Goal: Task Accomplishment & Management: Complete application form

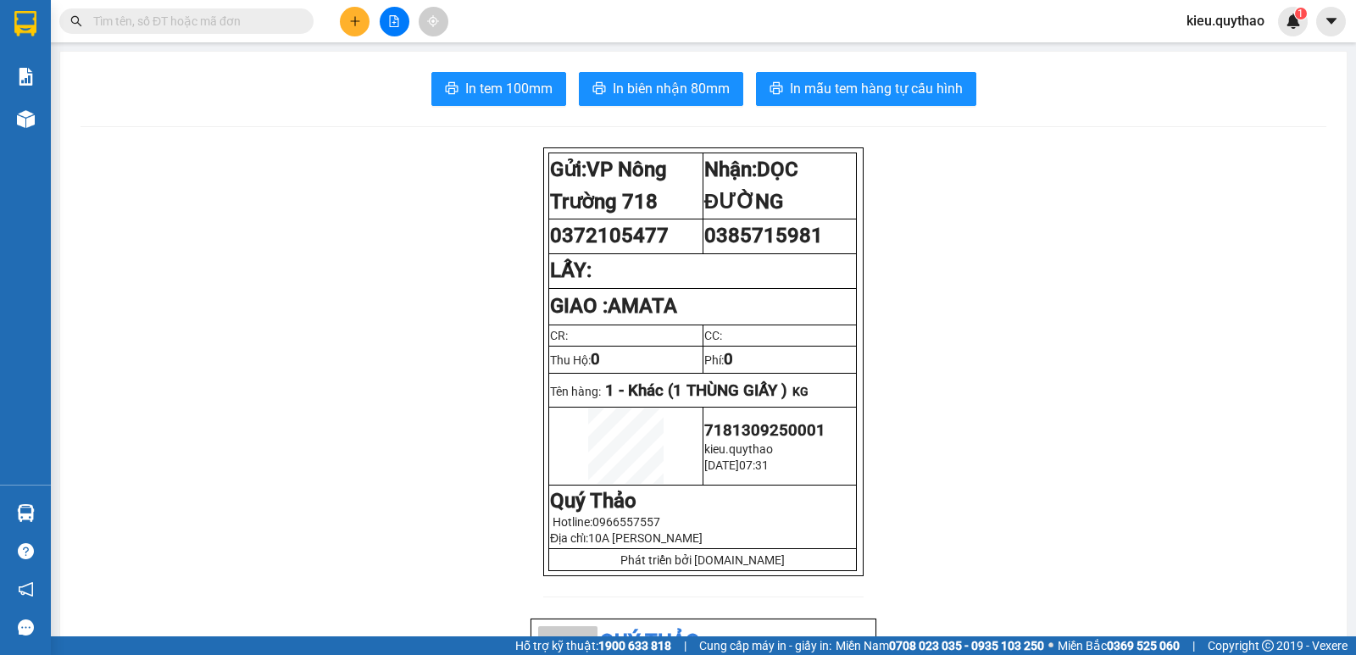
scroll to position [336, 0]
click at [357, 33] on button at bounding box center [355, 22] width 30 height 30
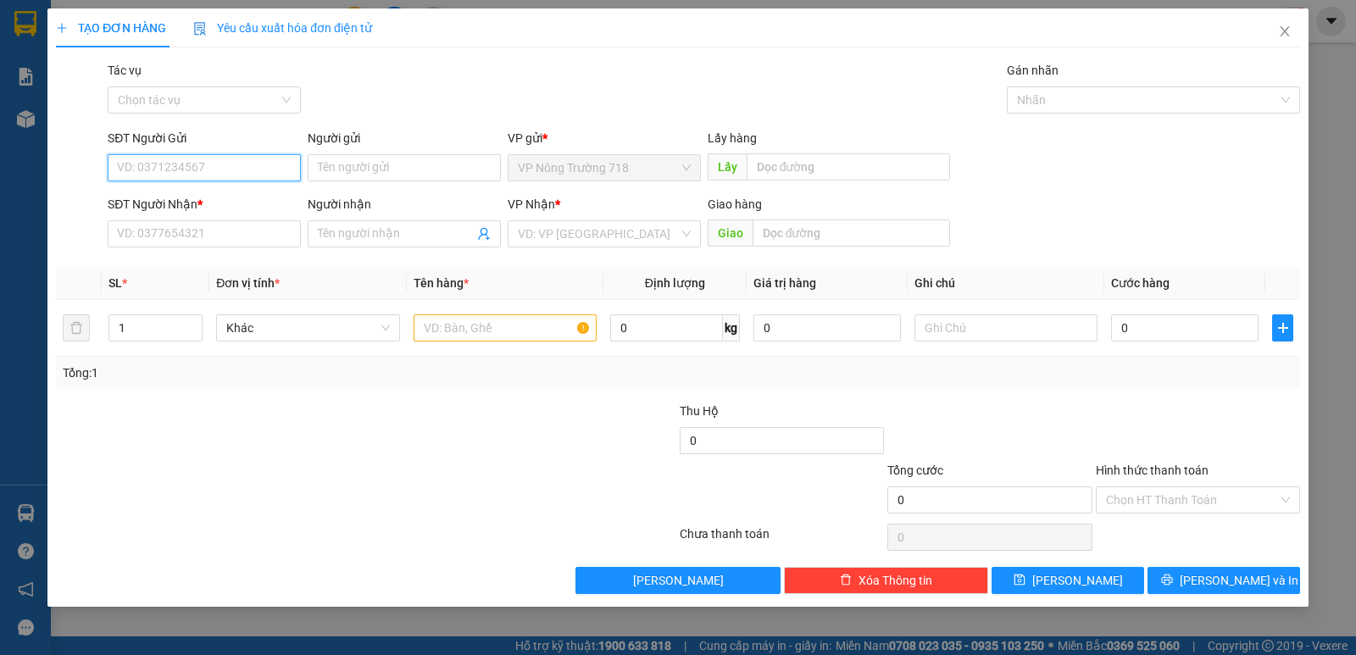
click at [255, 166] on input "SĐT Người Gửi" at bounding box center [204, 167] width 193 height 27
click at [297, 191] on div "0984942225" at bounding box center [204, 201] width 193 height 27
type input "0984942225"
type input "0978152233"
type input "0984942225"
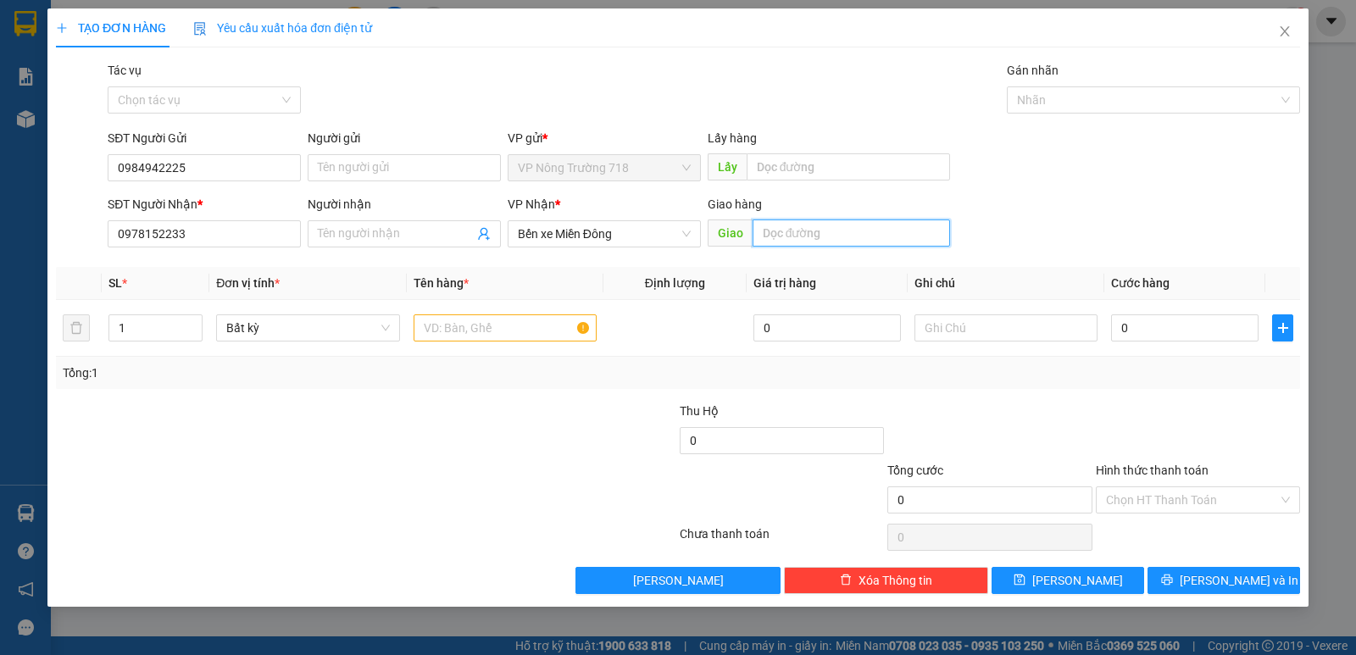
click at [778, 226] on input "text" at bounding box center [851, 232] width 198 height 27
click at [507, 324] on input "text" at bounding box center [504, 327] width 183 height 27
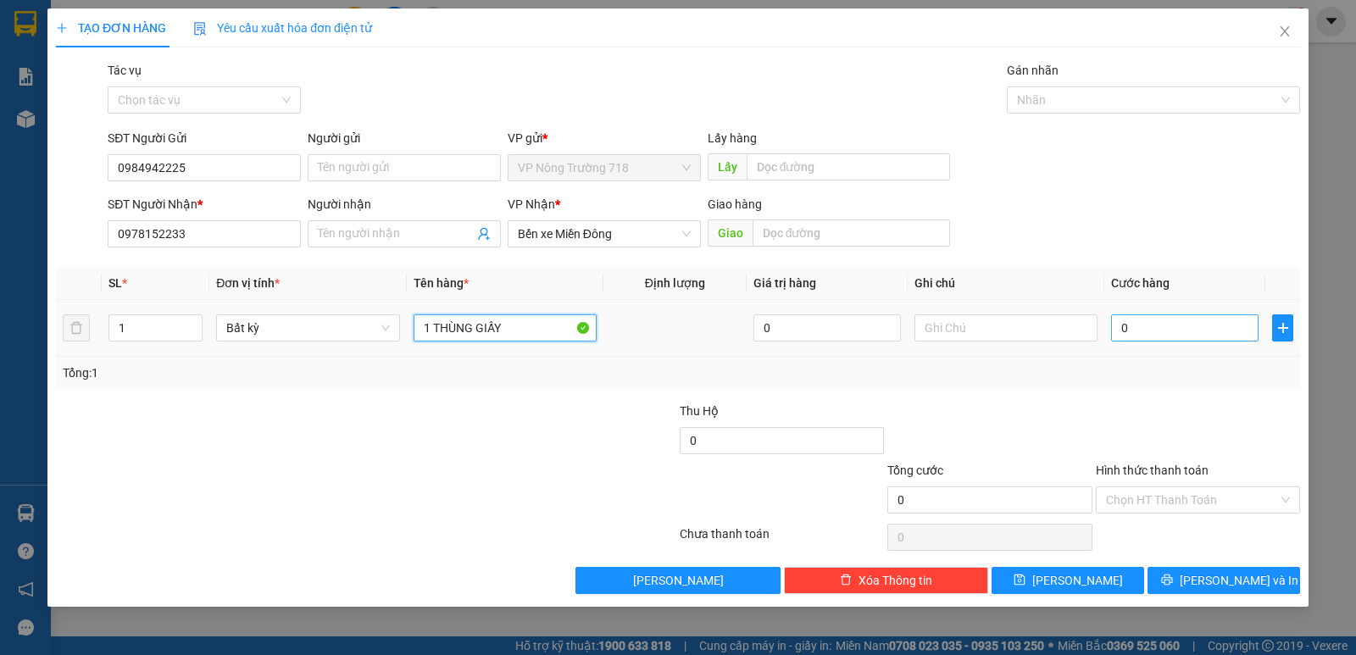
type input "1 THÙNG GIẤY"
click at [1157, 319] on input "0" at bounding box center [1184, 327] width 147 height 27
type input "5"
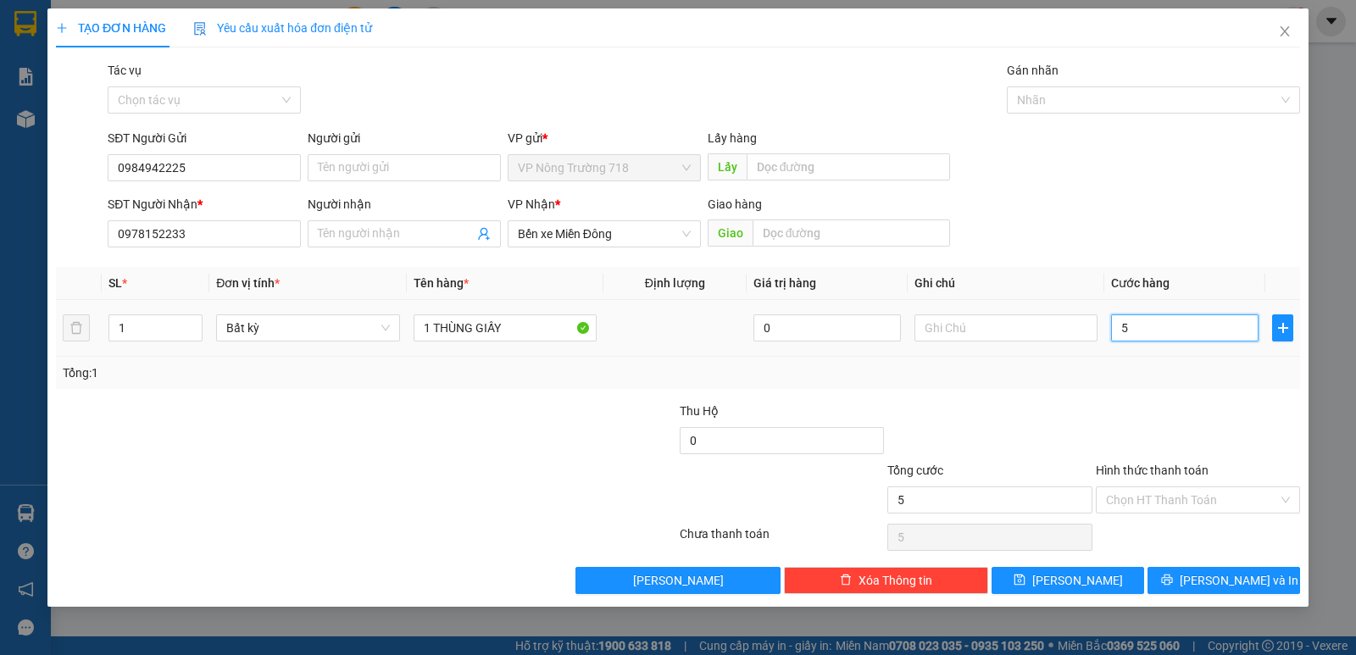
type input "50"
type input "500"
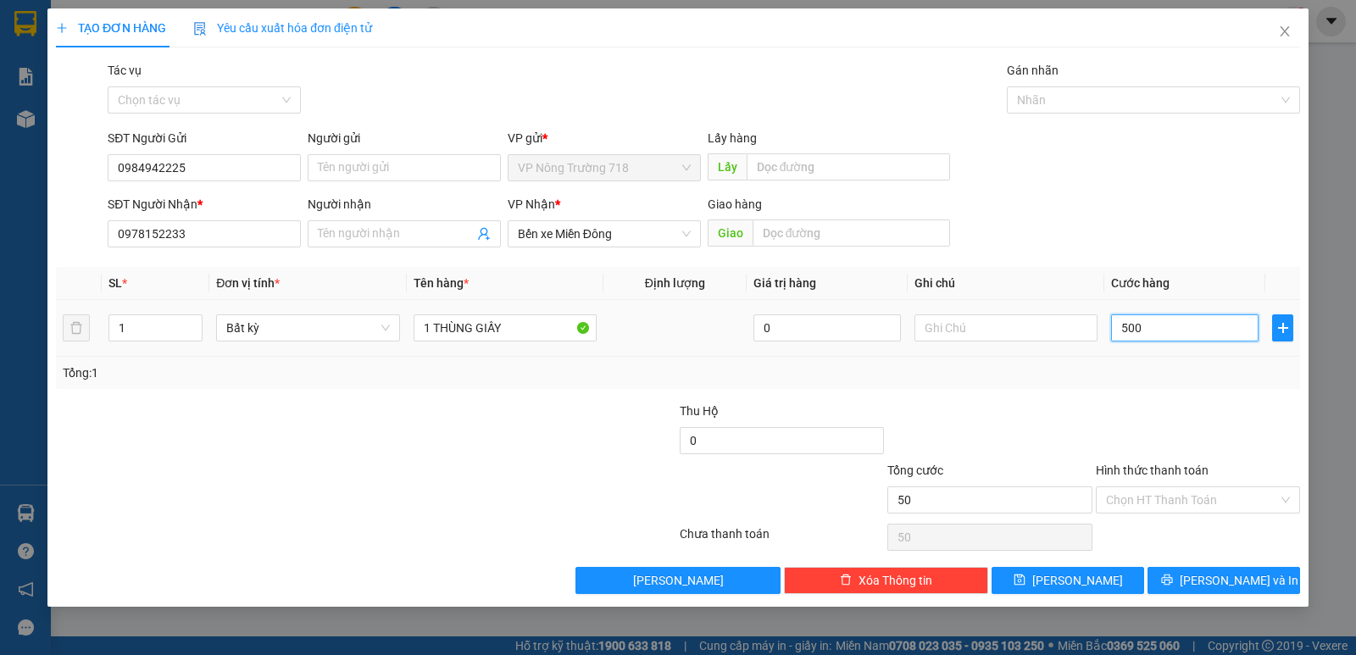
type input "500"
type input "5.000"
type input "50.000"
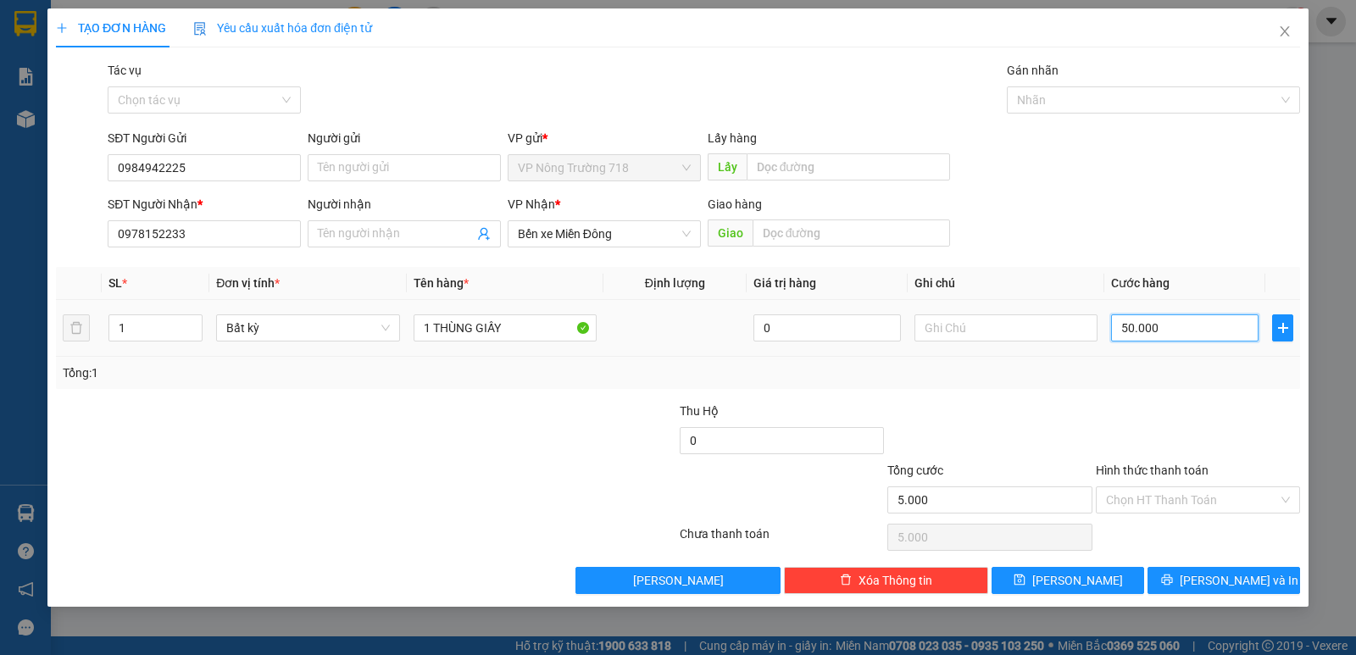
type input "50.000"
click at [1166, 498] on input "Hình thức thanh toán" at bounding box center [1192, 499] width 172 height 25
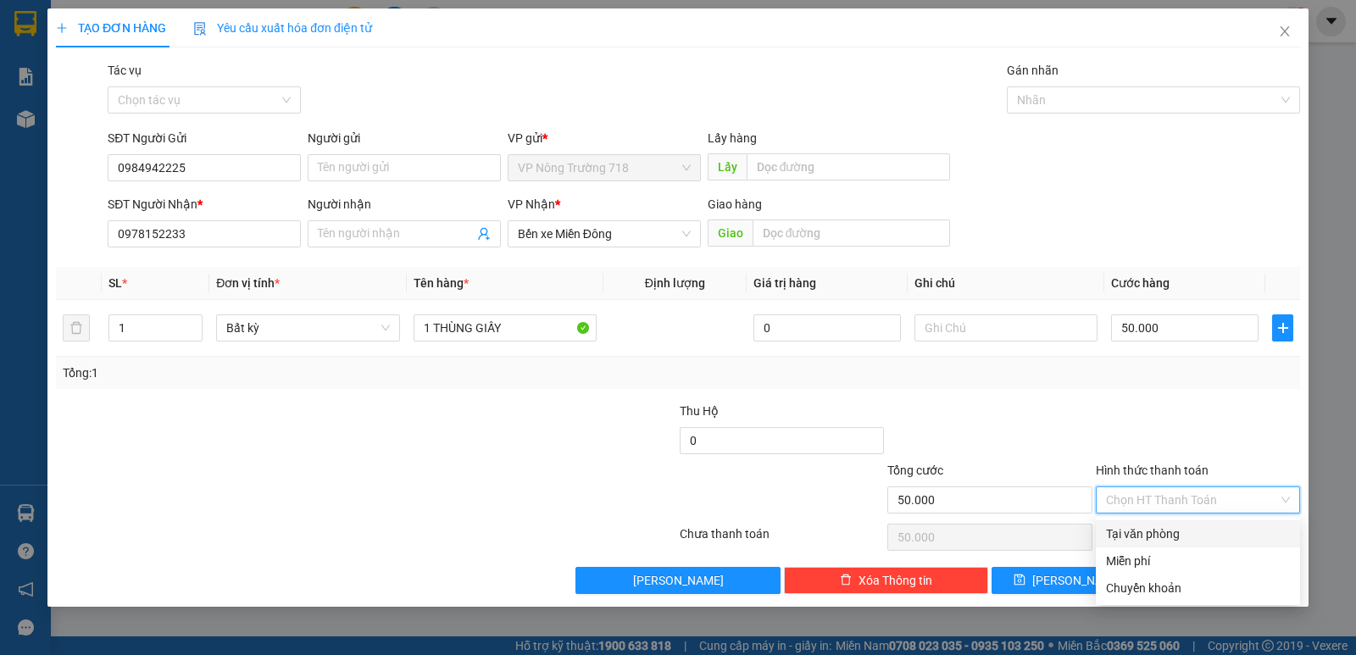
click at [1154, 532] on div "Tại văn phòng" at bounding box center [1198, 533] width 184 height 19
type input "0"
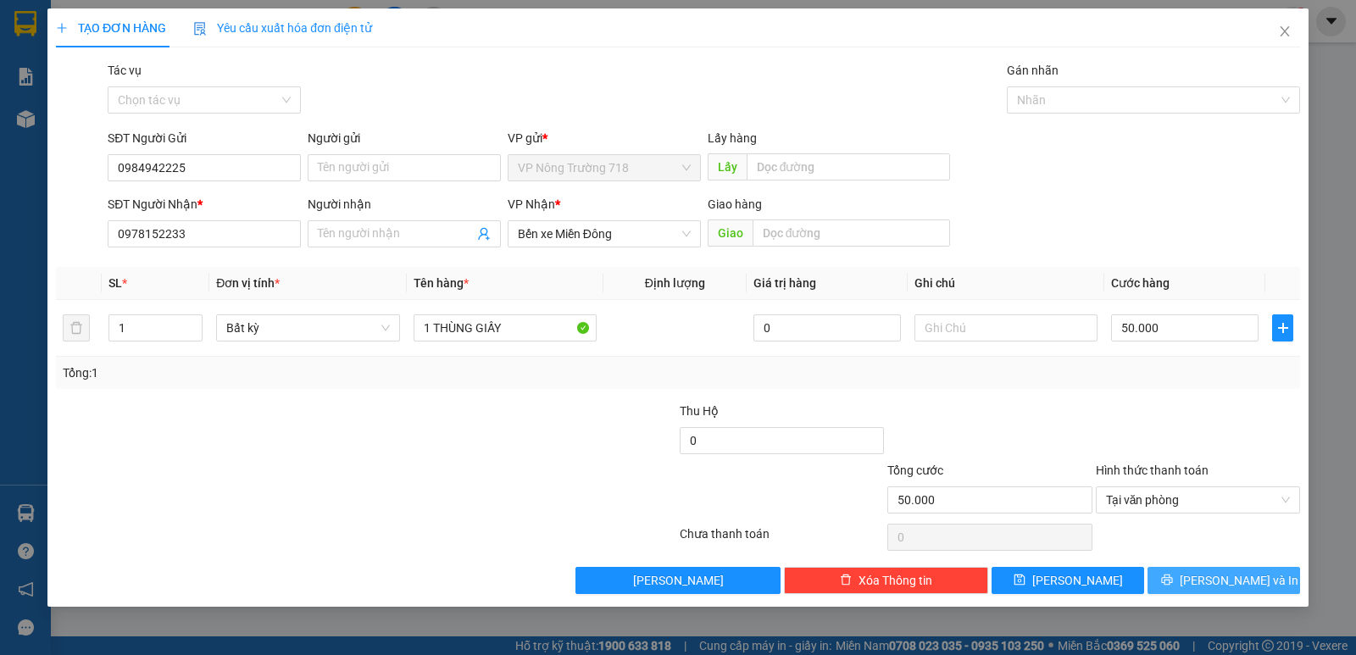
click at [1234, 573] on span "[PERSON_NAME] và In" at bounding box center [1238, 580] width 119 height 19
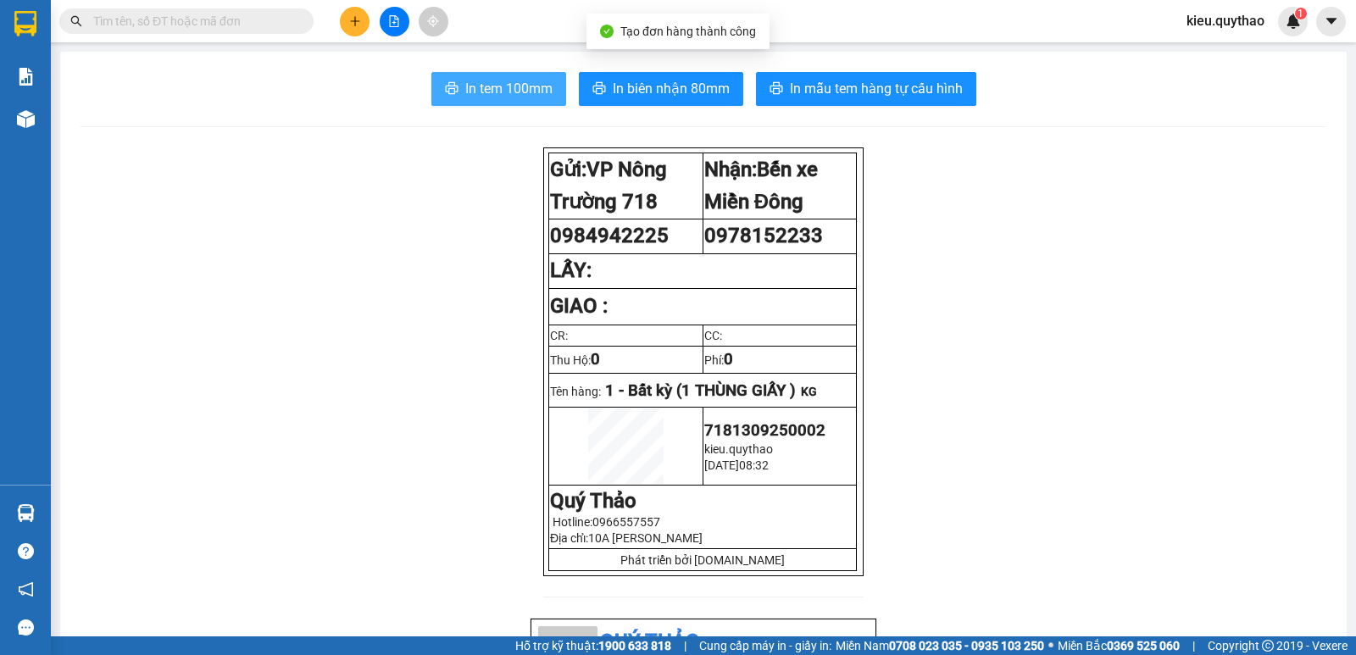
click at [549, 78] on button "In tem 100mm" at bounding box center [498, 89] width 135 height 34
click at [502, 86] on span "In tem 100mm" at bounding box center [508, 88] width 87 height 21
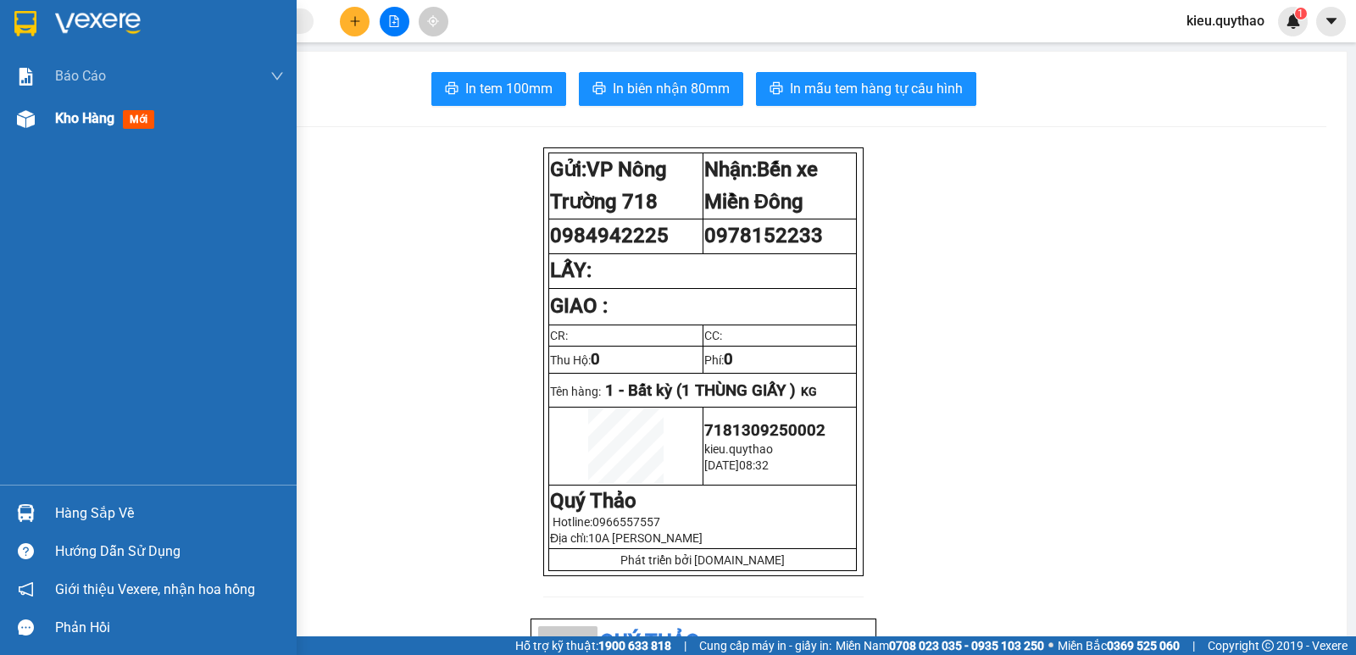
click at [38, 122] on div at bounding box center [26, 119] width 30 height 30
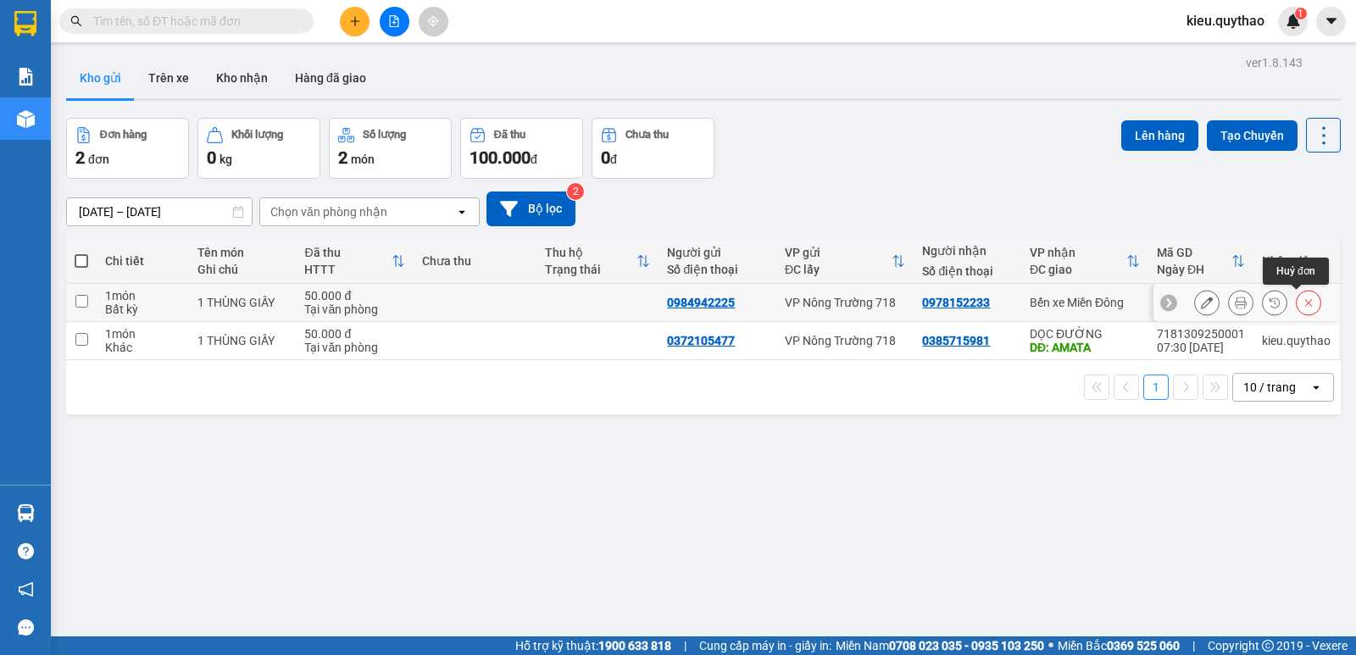
click at [1301, 306] on button at bounding box center [1308, 303] width 24 height 30
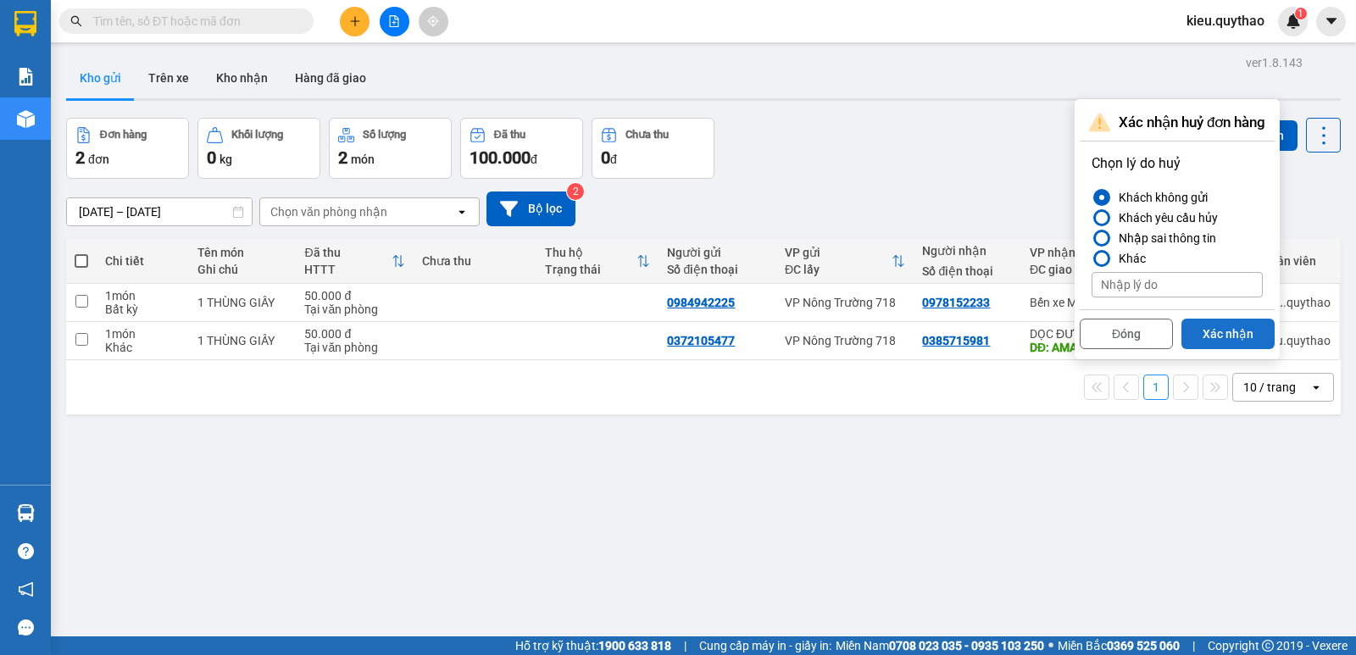
click at [1226, 335] on button "Xác nhận" at bounding box center [1227, 334] width 93 height 31
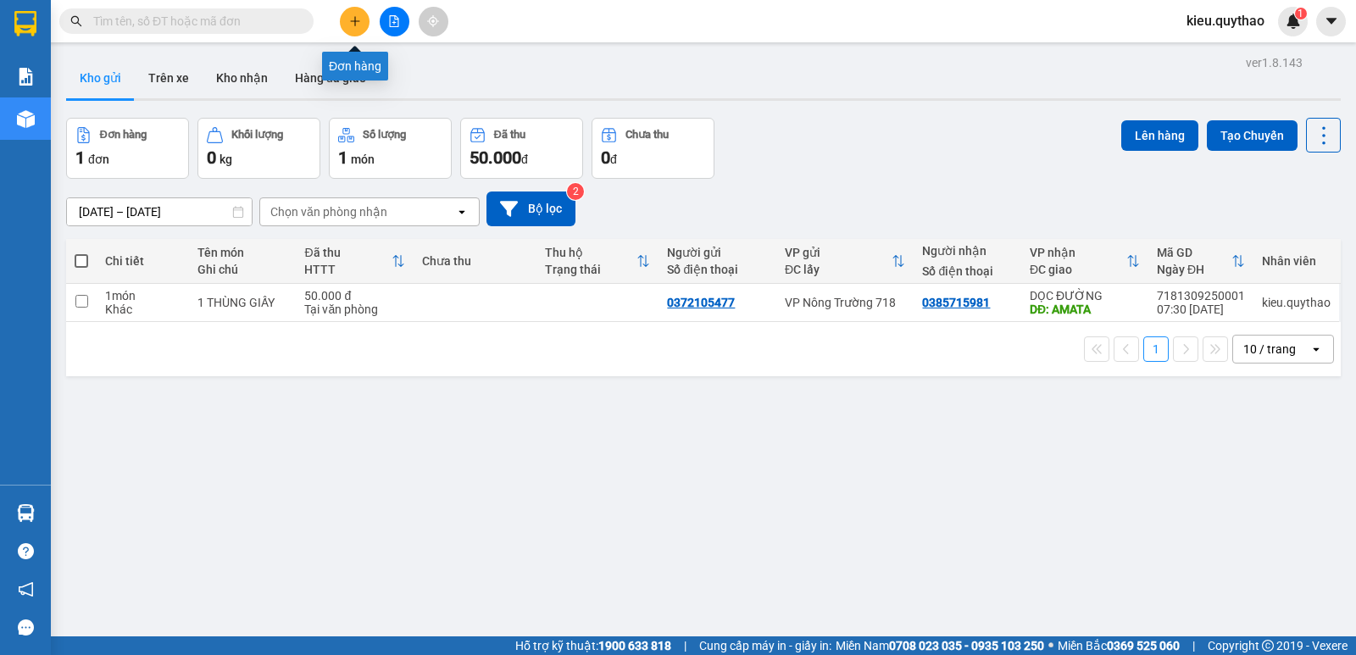
click at [353, 24] on icon "plus" at bounding box center [355, 21] width 12 height 12
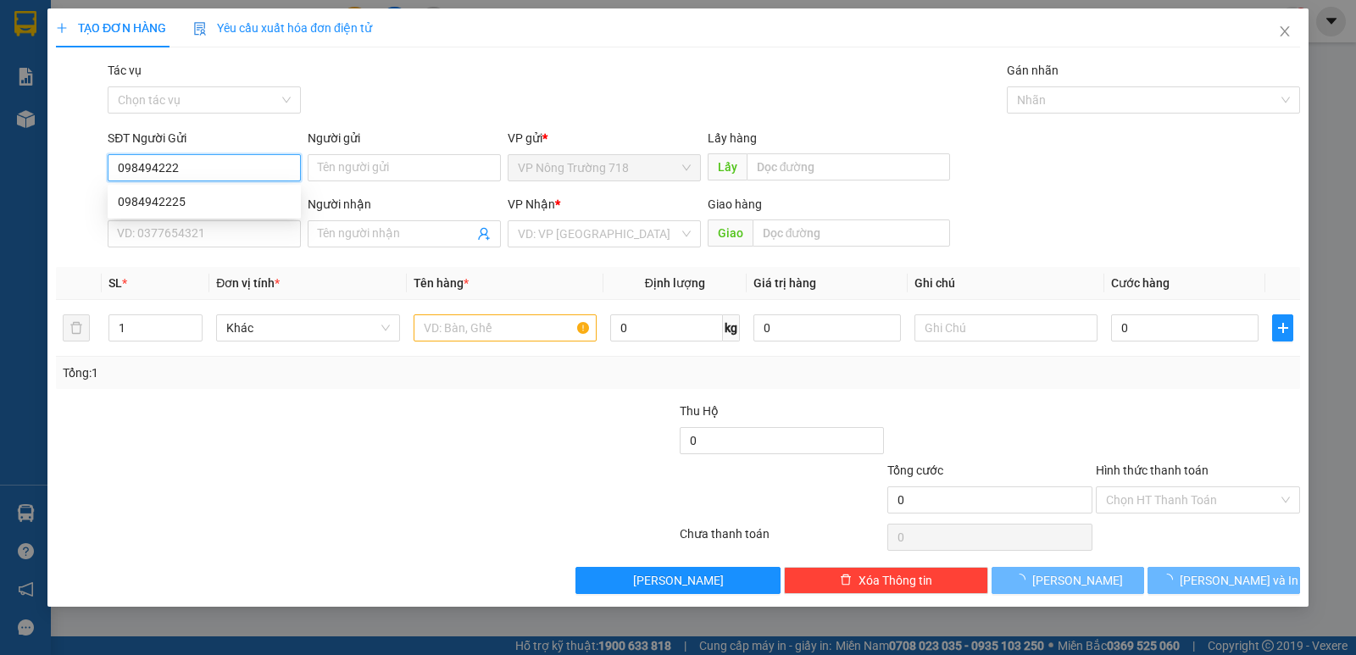
type input "0984942225"
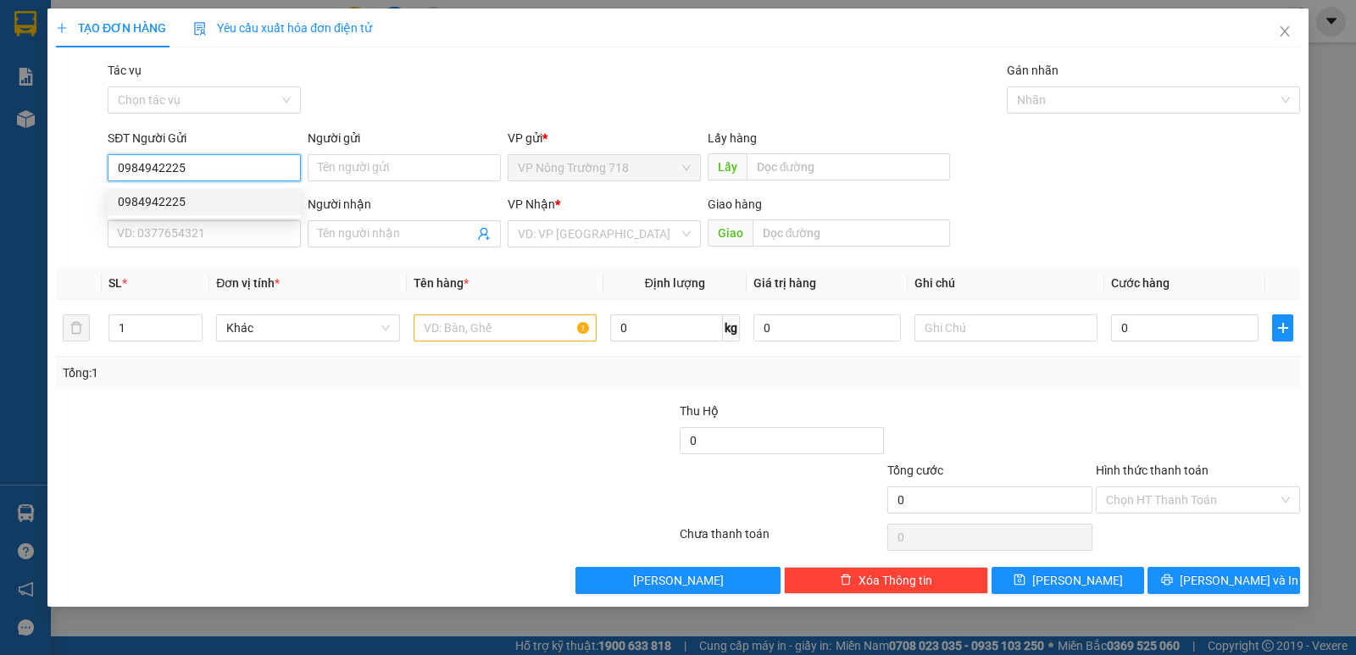
click at [229, 207] on div "0984942225" at bounding box center [204, 201] width 173 height 19
type input "0978152233"
type input "0984942225"
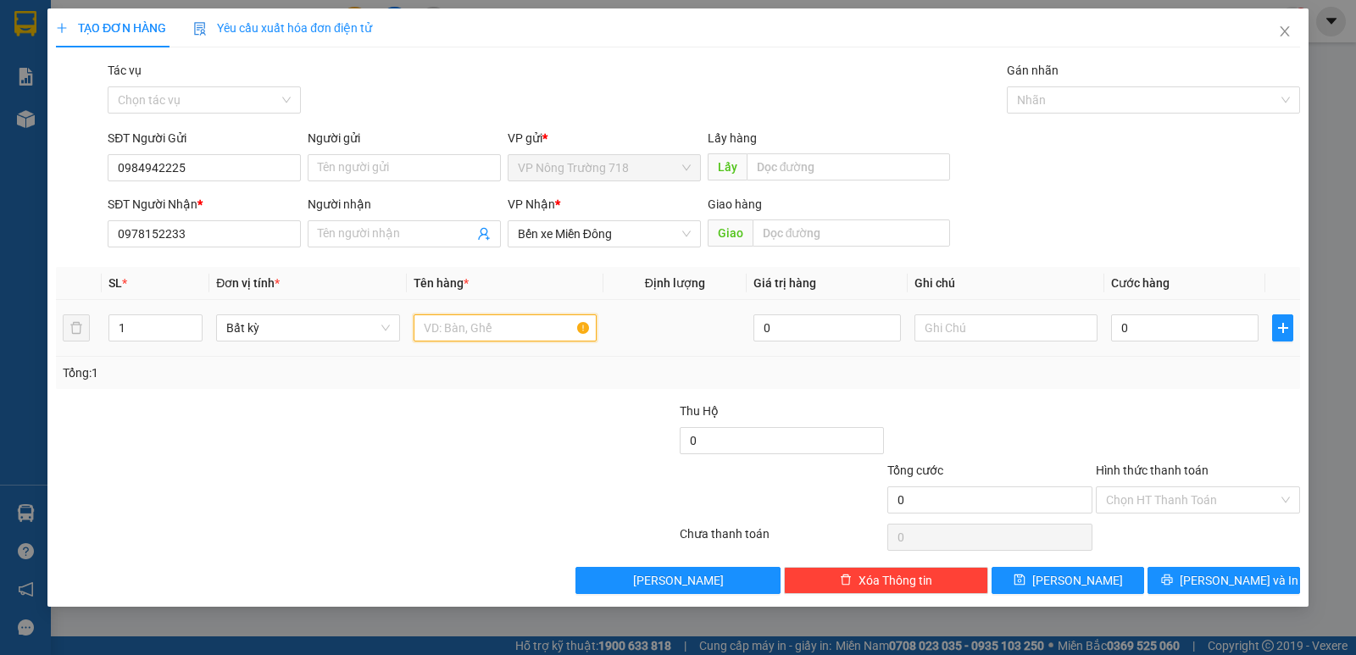
click at [513, 334] on input "text" at bounding box center [504, 327] width 183 height 27
type input "1 THÙNG XỐP"
click at [1180, 330] on input "0" at bounding box center [1184, 327] width 147 height 27
type input "6"
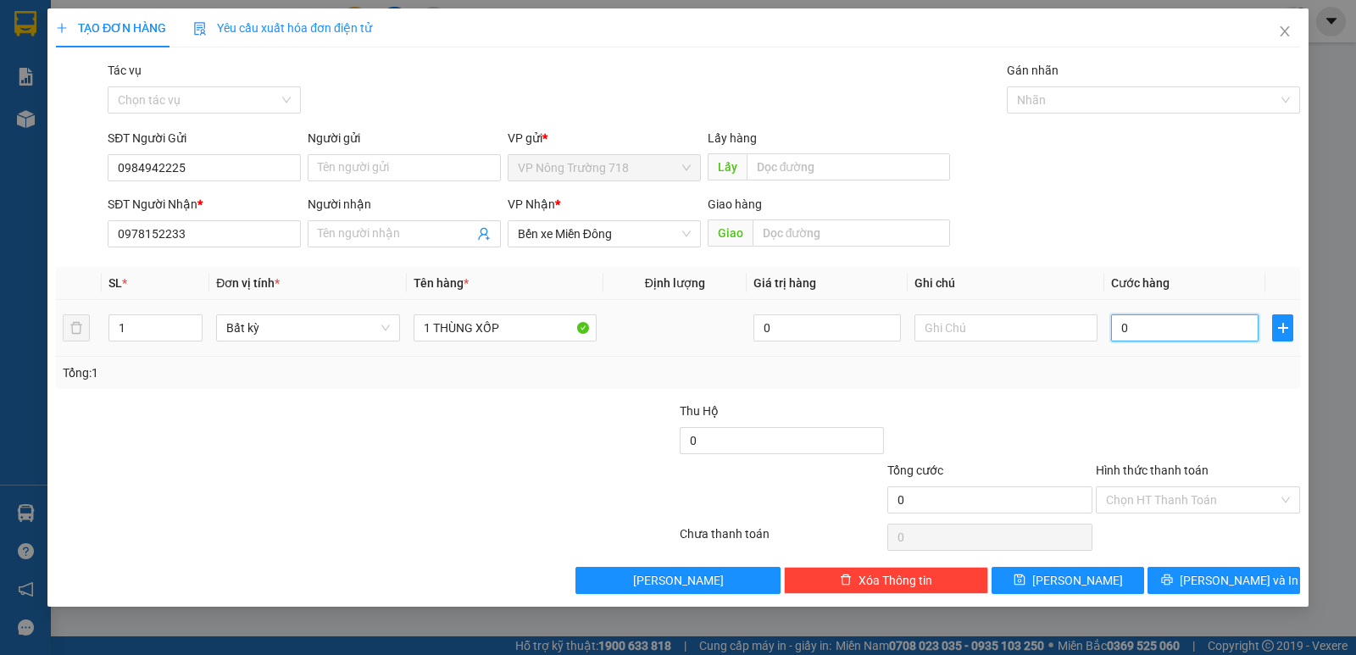
type input "6"
type input "60"
type input "600"
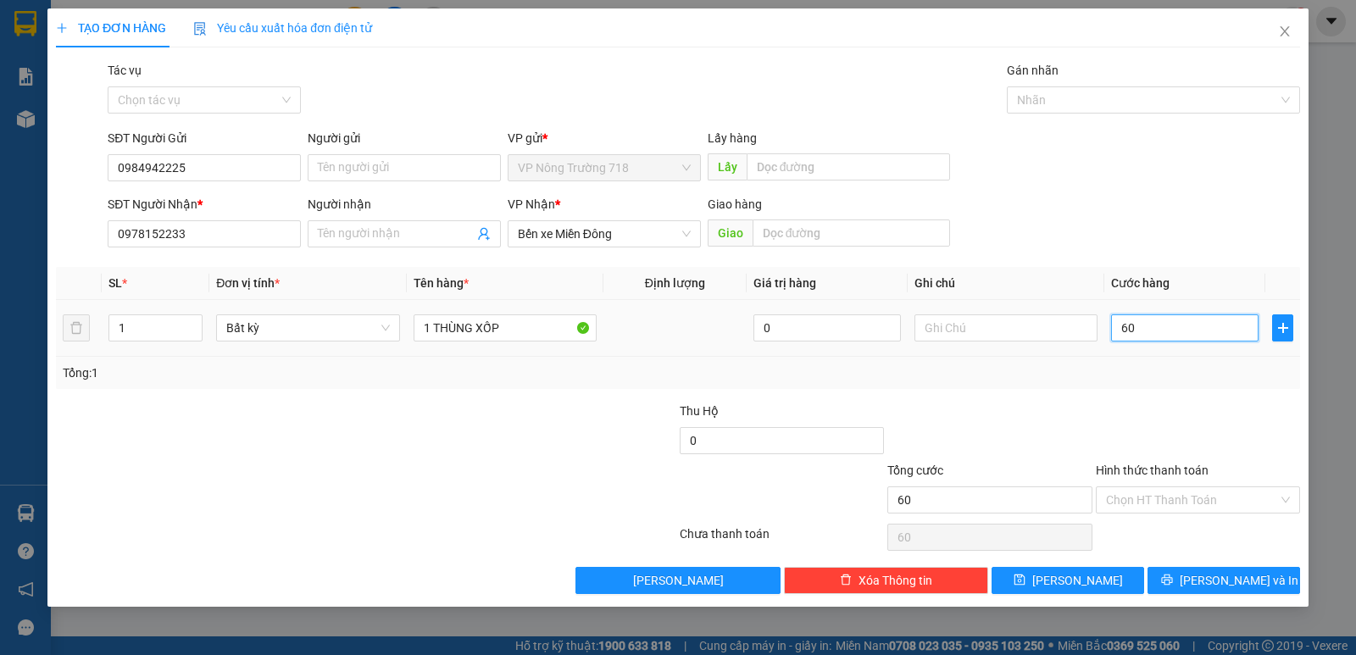
type input "600"
type input "6.000"
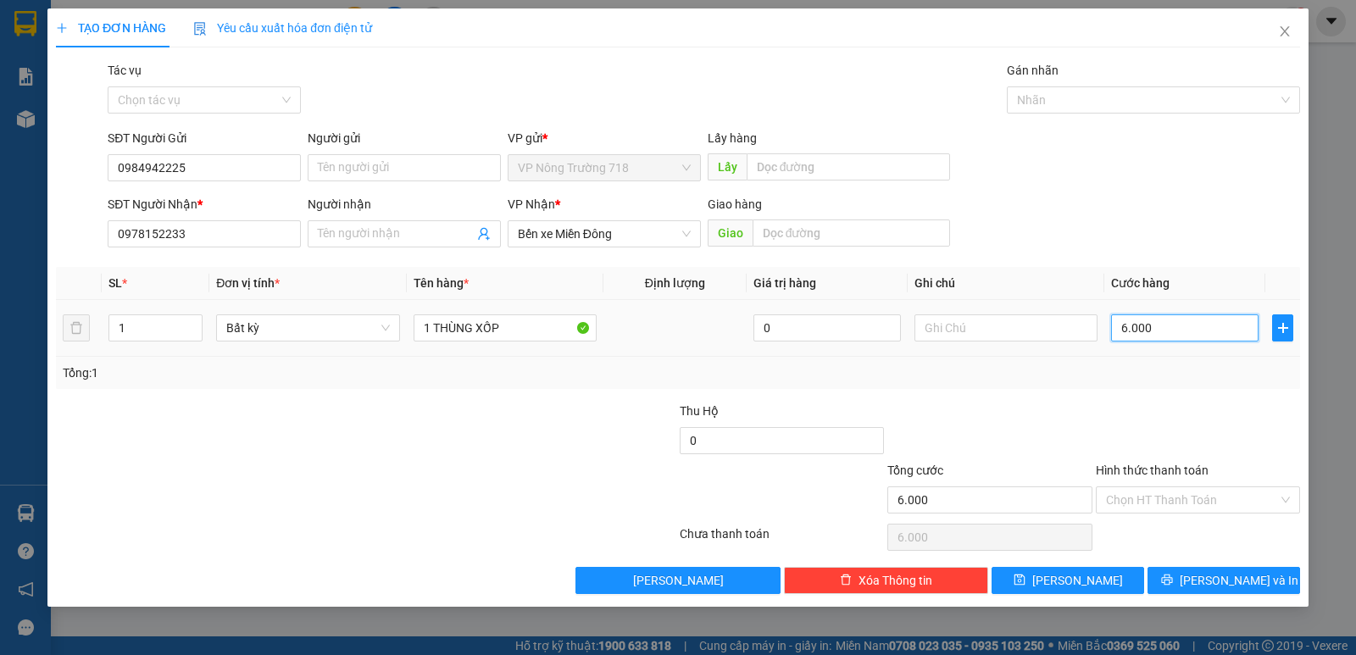
type input "60.000"
click at [1175, 497] on input "Hình thức thanh toán" at bounding box center [1192, 499] width 172 height 25
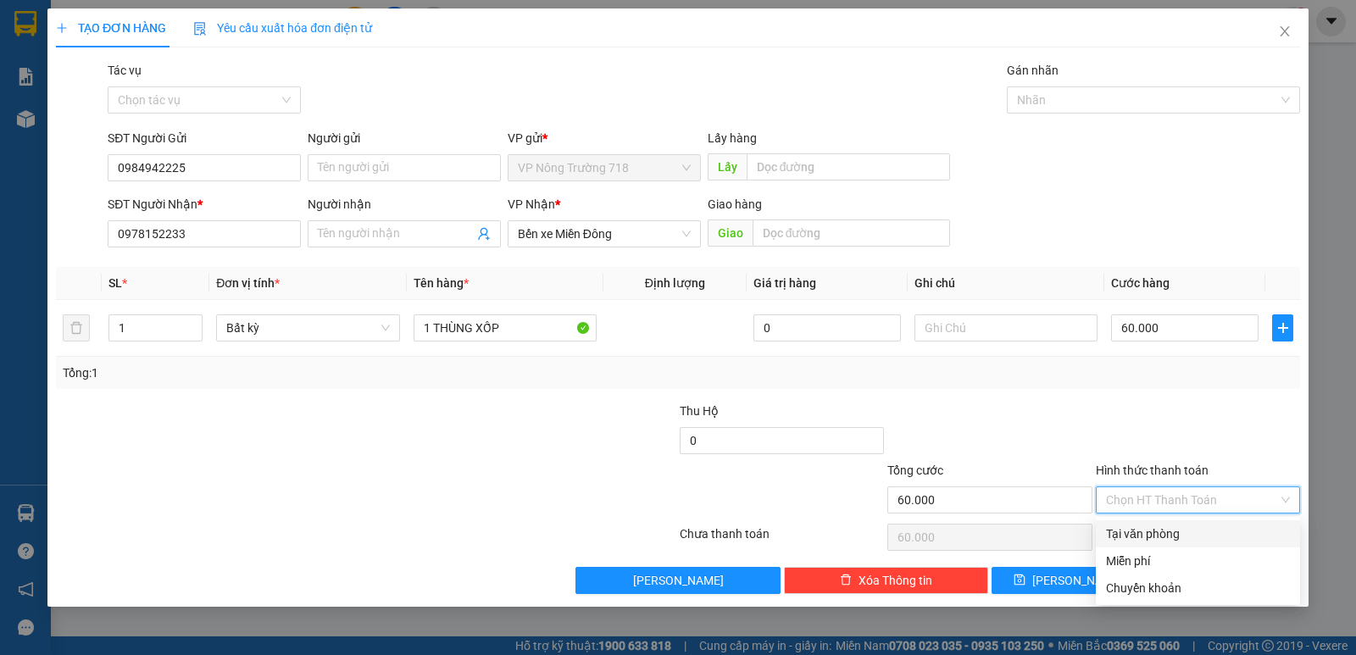
click at [1188, 533] on div "Tại văn phòng" at bounding box center [1198, 533] width 184 height 19
type input "0"
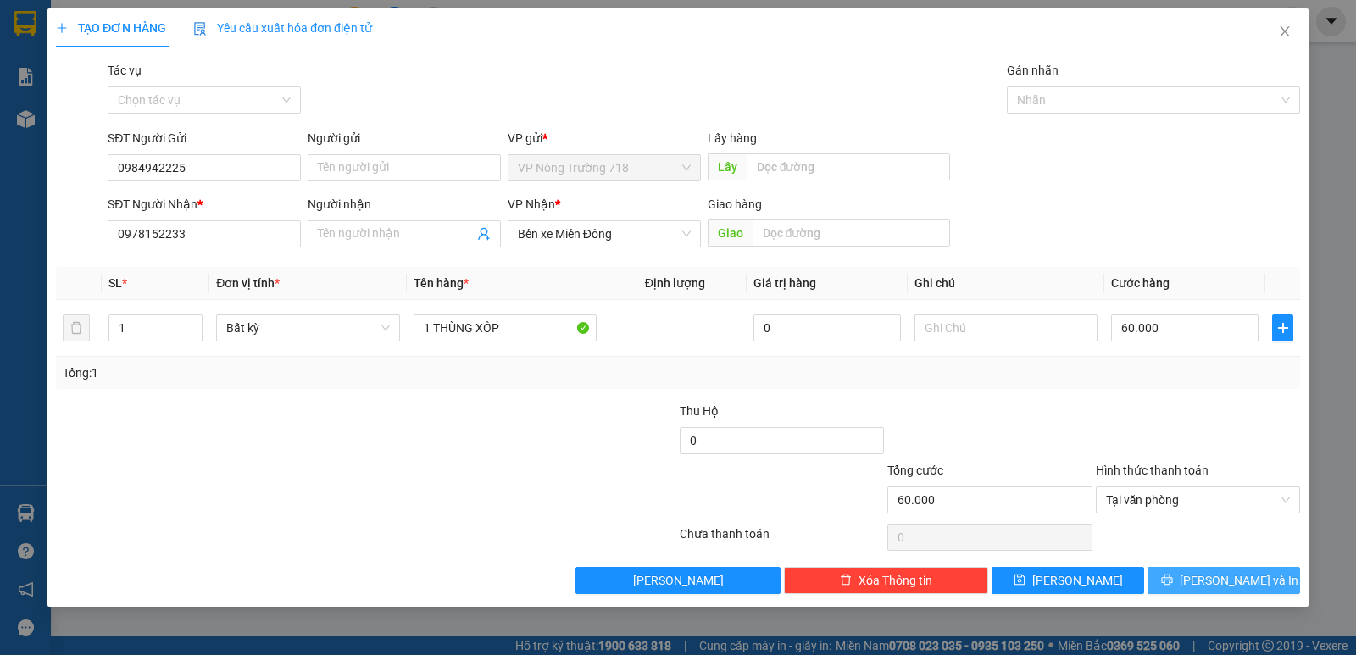
drag, startPoint x: 1202, startPoint y: 583, endPoint x: 1205, endPoint y: 556, distance: 27.2
click at [1203, 582] on button "[PERSON_NAME] và In" at bounding box center [1223, 580] width 153 height 27
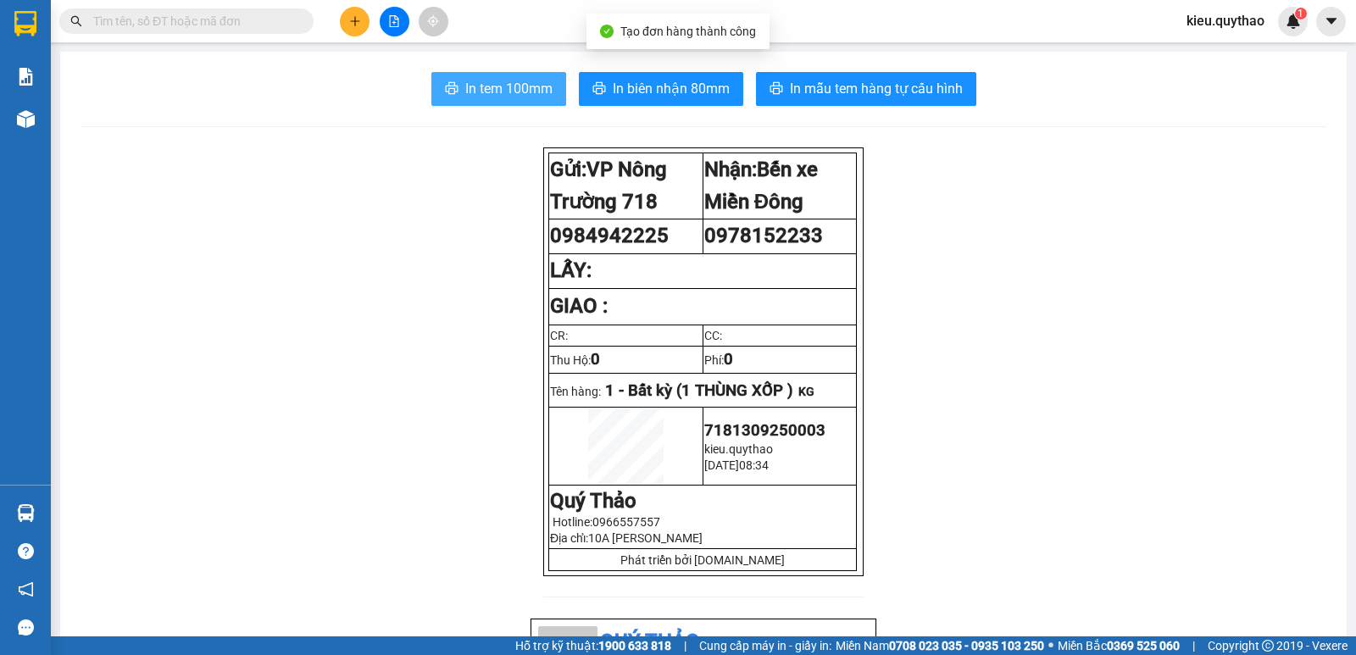
click at [505, 83] on span "In tem 100mm" at bounding box center [508, 88] width 87 height 21
